Goal: Task Accomplishment & Management: Manage account settings

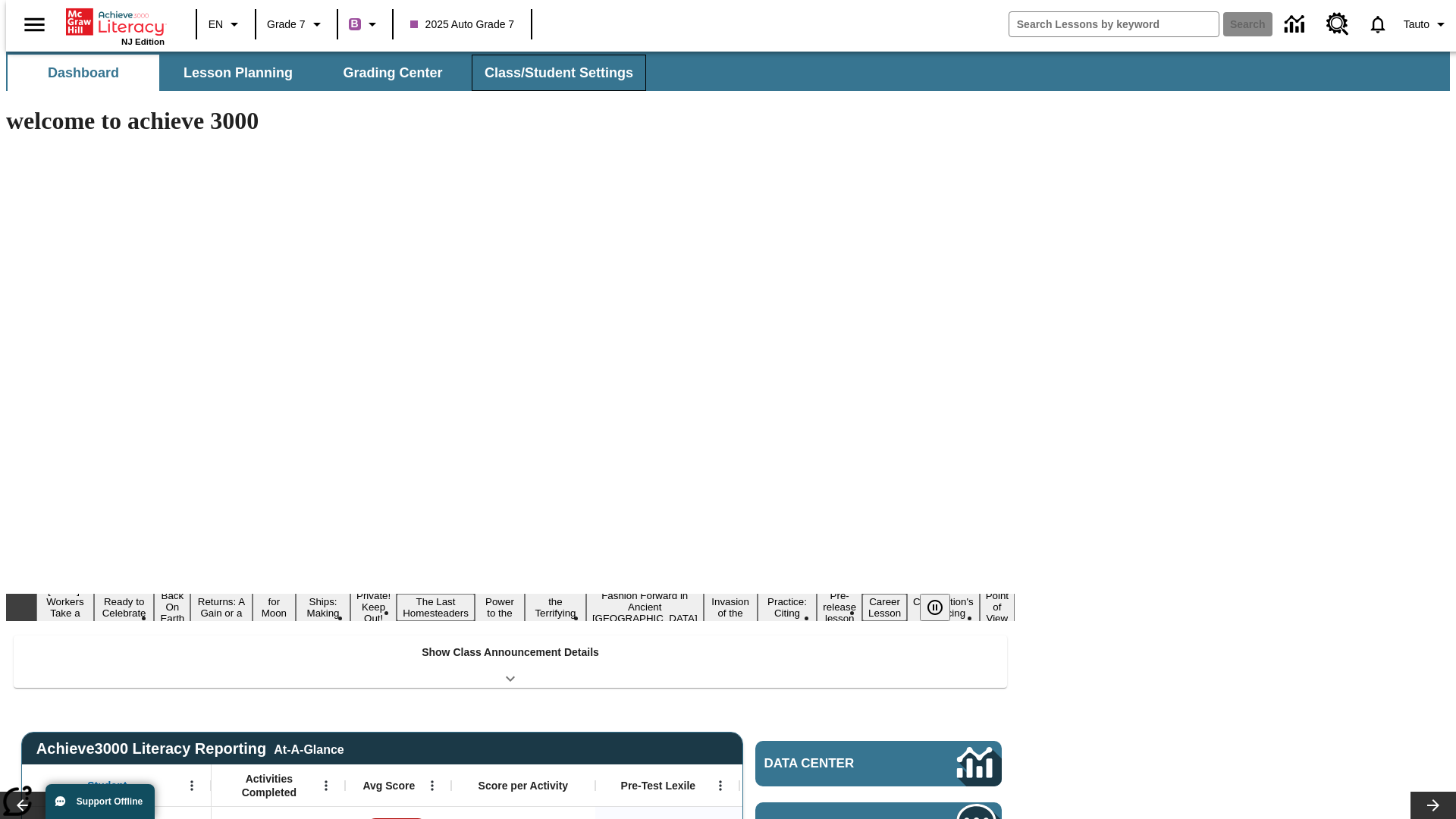
click at [551, 73] on button "Class/Student Settings" at bounding box center [559, 72] width 174 height 37
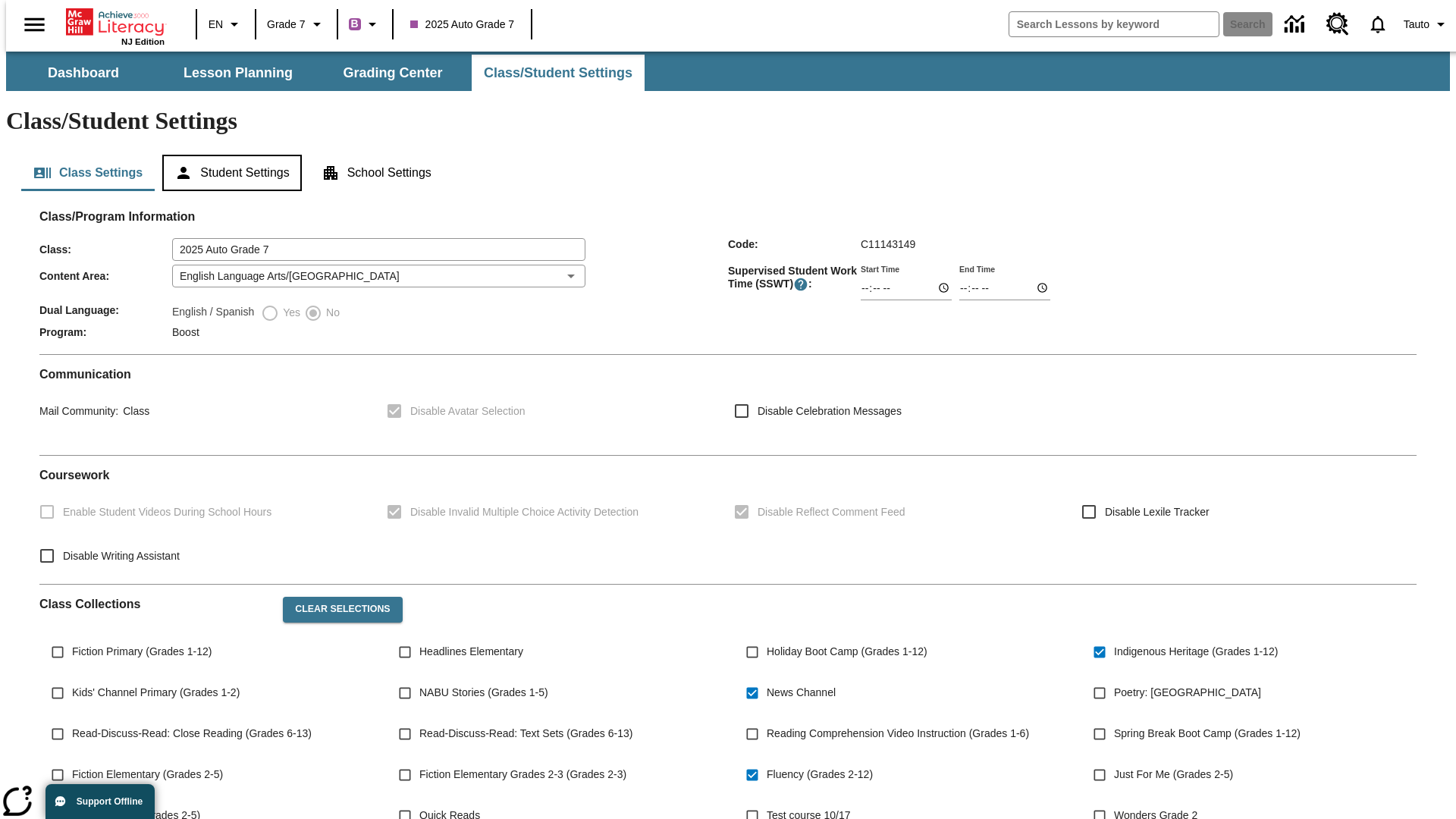
click at [228, 154] on button "Student Settings" at bounding box center [231, 172] width 139 height 37
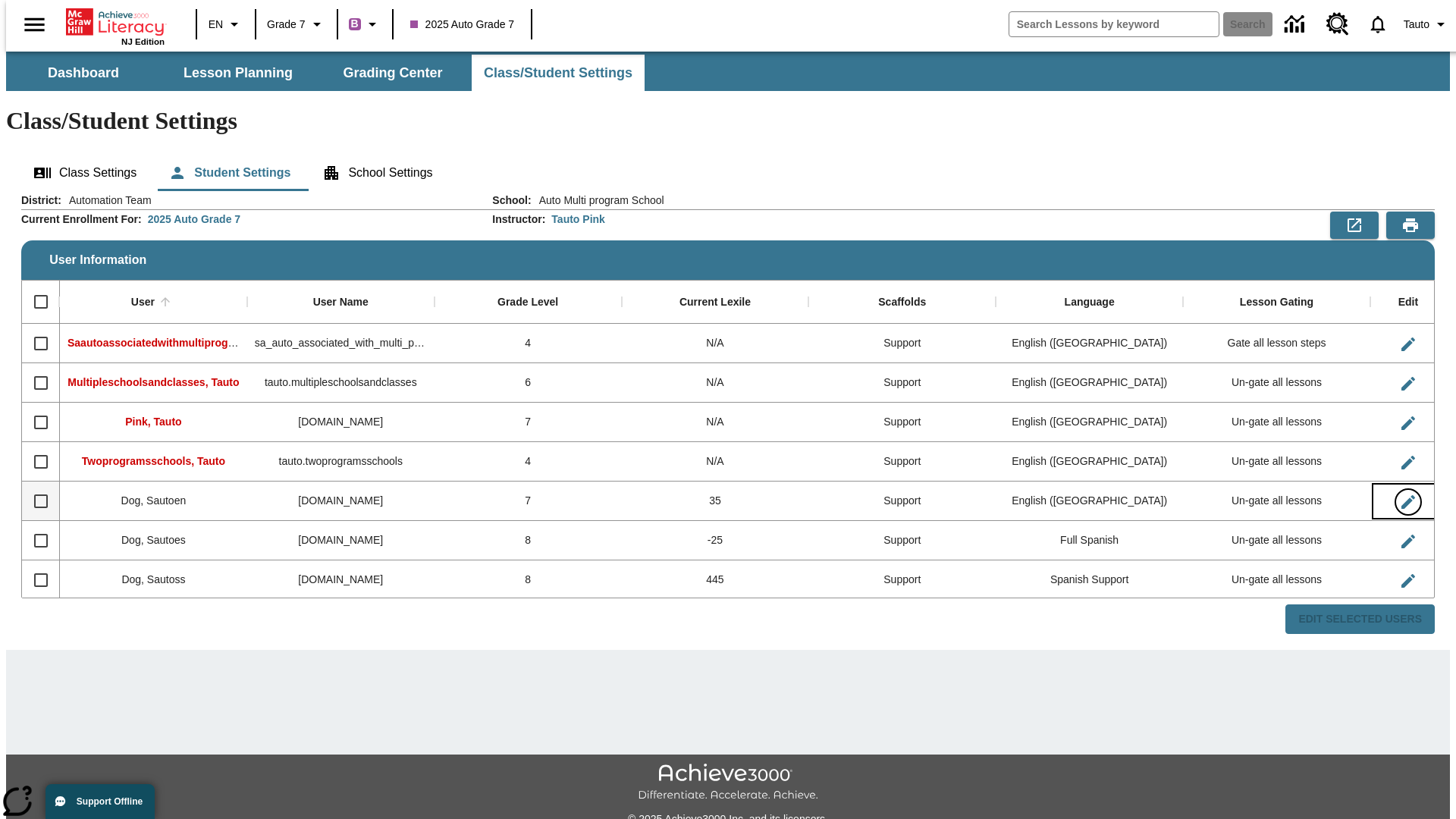
click at [1402, 495] on icon "Edit User" at bounding box center [1408, 502] width 14 height 14
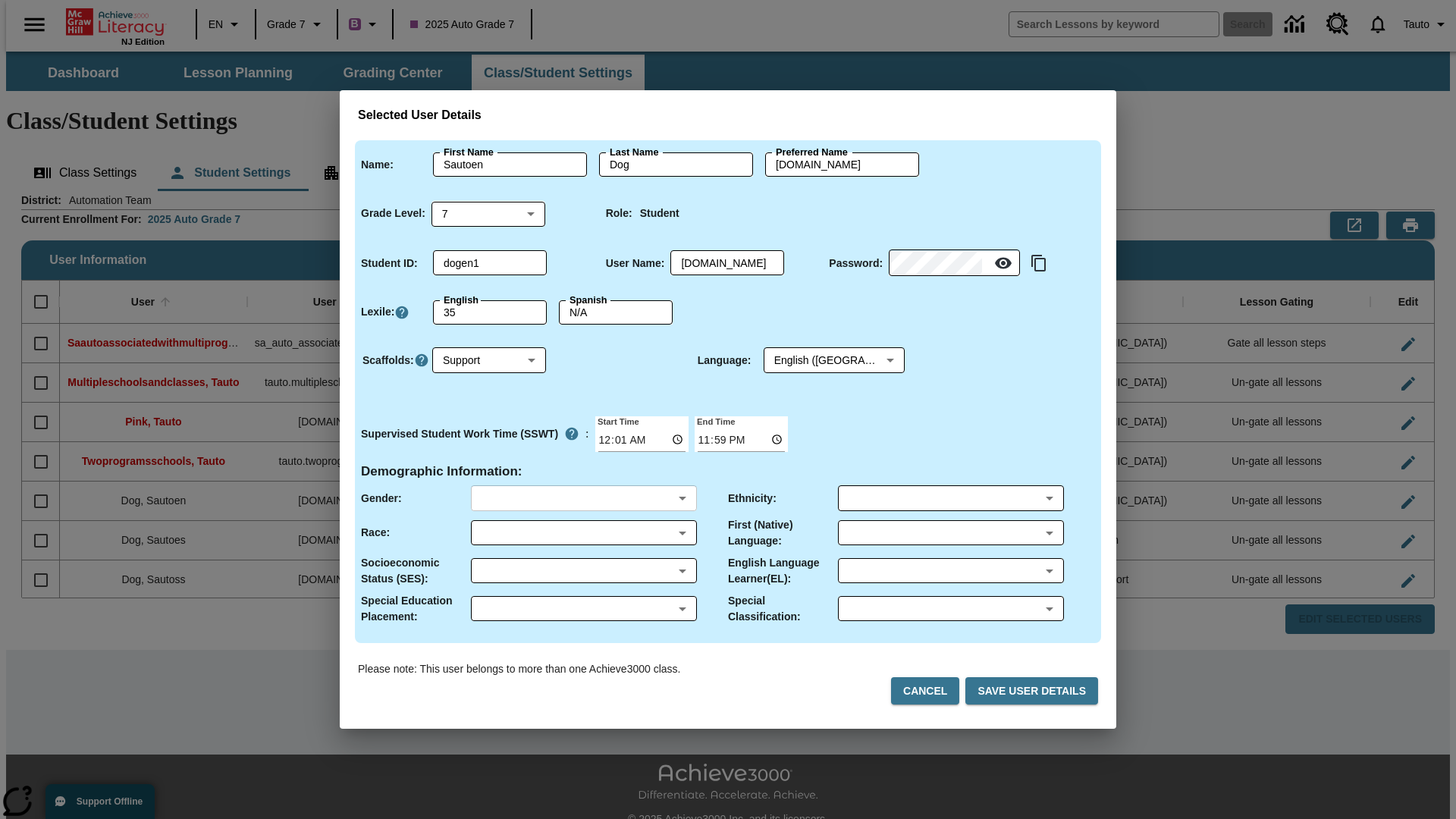
click at [583, 498] on body "Skip to main content NJ Edition EN Grade 7 B 2025 Auto Grade 7 Search 0 Tauto D…" at bounding box center [728, 451] width 1444 height 800
click at [583, 533] on body "Skip to main content NJ Edition EN Grade 7 B 2025 Auto Grade 7 Search 0 Tauto D…" at bounding box center [728, 451] width 1444 height 800
